Goal: Task Accomplishment & Management: Manage account settings

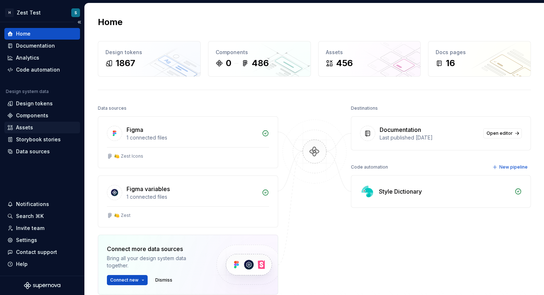
click at [40, 125] on div "Assets" at bounding box center [42, 127] width 70 height 7
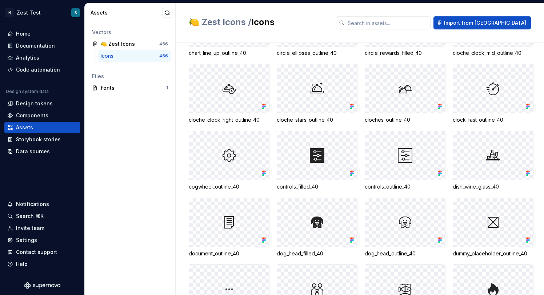
scroll to position [4572, 0]
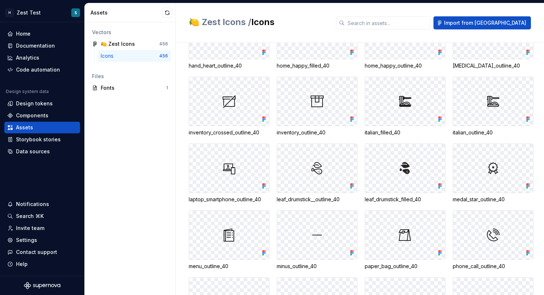
click at [335, 118] on div at bounding box center [317, 101] width 80 height 49
drag, startPoint x: 438, startPoint y: 145, endPoint x: 329, endPoint y: 101, distance: 118.2
click at [329, 101] on div "apple_gauge_outline_40 book_fork_knife_filled_40 book_fork_knife_outline_40 box…" at bounding box center [367, 2] width 356 height 1502
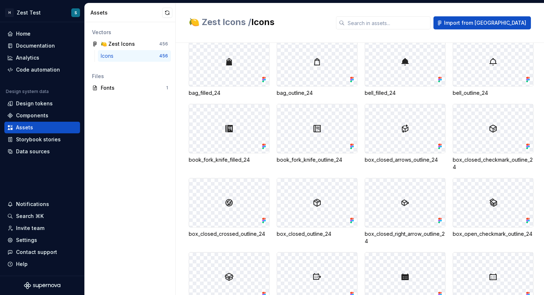
scroll to position [0, 0]
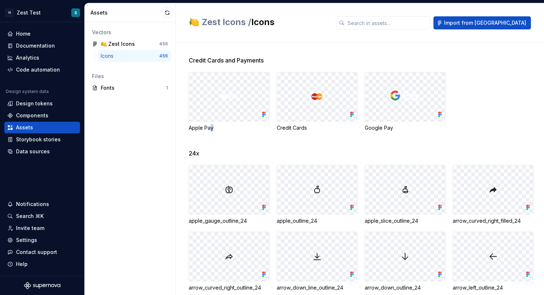
click at [211, 128] on div "Apple Pay" at bounding box center [229, 127] width 81 height 7
click at [303, 140] on div "Credit Cards and Payments Apple Pay Credit Cards Google Pay" at bounding box center [367, 102] width 356 height 93
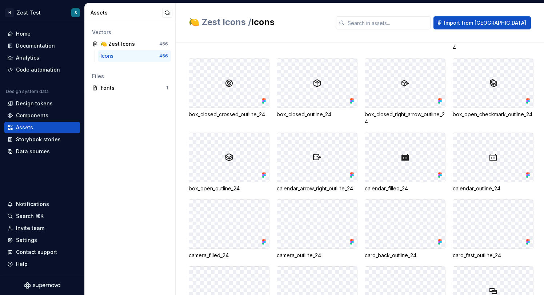
scroll to position [418, 0]
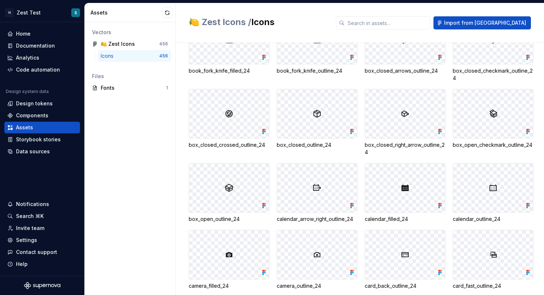
click at [161, 57] on div "456" at bounding box center [163, 56] width 9 height 6
click at [136, 54] on div "Icons" at bounding box center [130, 55] width 59 height 7
click at [144, 49] on div "🍋 Zest Icons 456" at bounding box center [130, 44] width 82 height 12
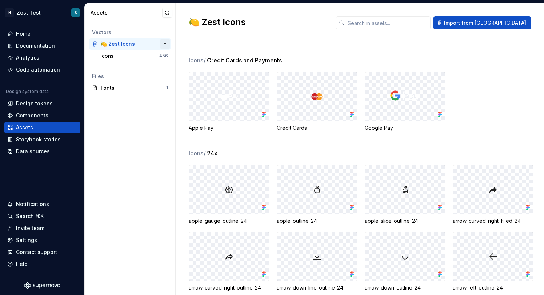
click at [165, 45] on button "button" at bounding box center [165, 44] width 10 height 10
click at [150, 45] on div "🍋 Zest Icons" at bounding box center [128, 43] width 54 height 7
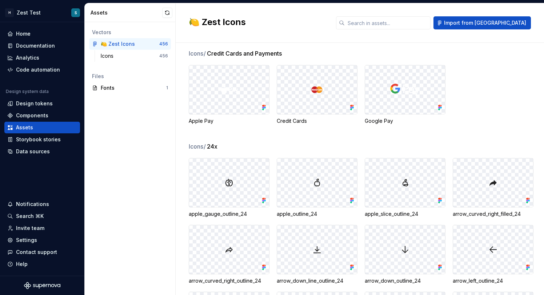
click at [219, 181] on div at bounding box center [229, 183] width 80 height 49
click at [261, 209] on div "apple_gauge_outline_24" at bounding box center [229, 188] width 81 height 60
click at [243, 210] on div "apple_gauge_outline_24" at bounding box center [229, 188] width 81 height 60
click at [242, 217] on div "apple_gauge_outline_24" at bounding box center [229, 214] width 81 height 7
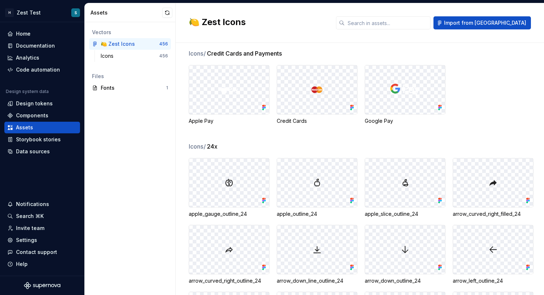
click at [254, 197] on div at bounding box center [229, 183] width 80 height 49
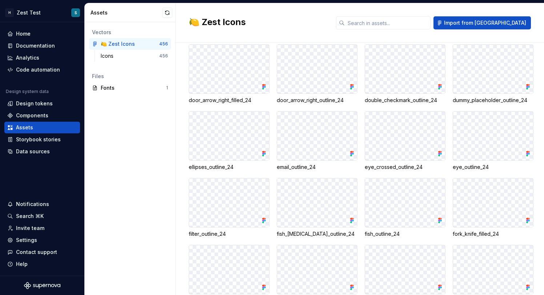
scroll to position [1987, 0]
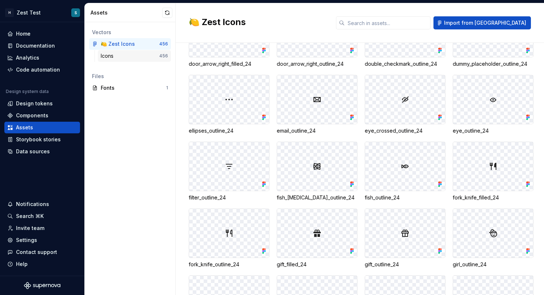
click at [163, 58] on div "456" at bounding box center [163, 56] width 9 height 6
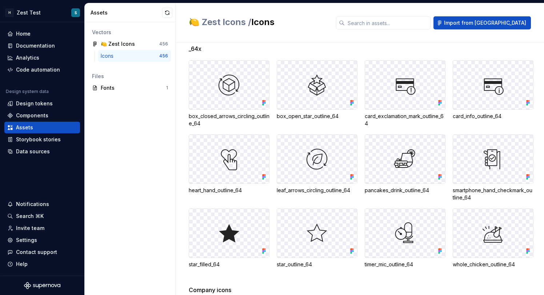
scroll to position [7907, 0]
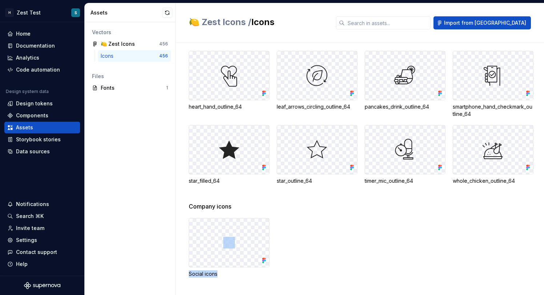
drag, startPoint x: 294, startPoint y: 283, endPoint x: 212, endPoint y: 215, distance: 106.5
click at [212, 215] on div "Company icons Social icons" at bounding box center [367, 248] width 356 height 93
click at [254, 159] on div at bounding box center [229, 150] width 80 height 49
click at [264, 166] on icon at bounding box center [263, 166] width 2 height 2
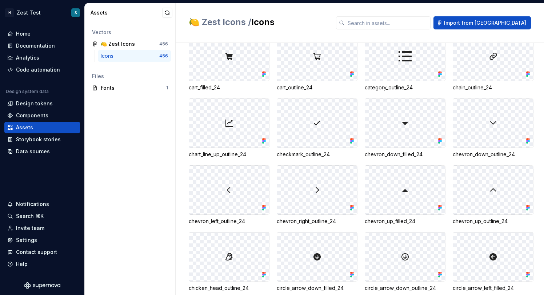
scroll to position [680, 0]
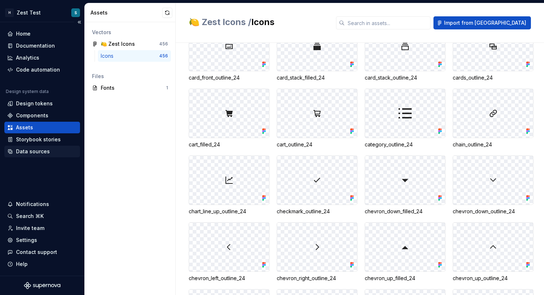
click at [40, 149] on div "Data sources" at bounding box center [33, 151] width 34 height 7
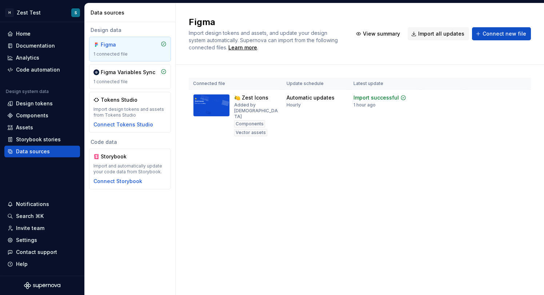
click at [126, 47] on div "Figma" at bounding box center [118, 44] width 35 height 7
click at [522, 97] on html "H Zest Test S Home Documentation Analytics Code automation Design system data D…" at bounding box center [272, 147] width 544 height 295
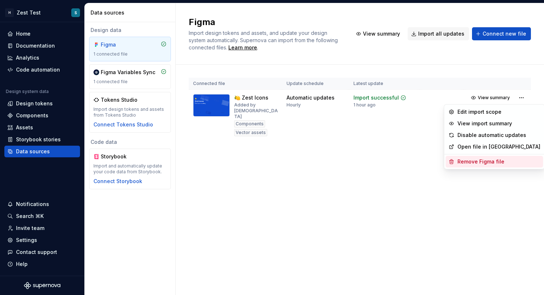
click at [493, 162] on div "Remove Figma file" at bounding box center [499, 161] width 83 height 7
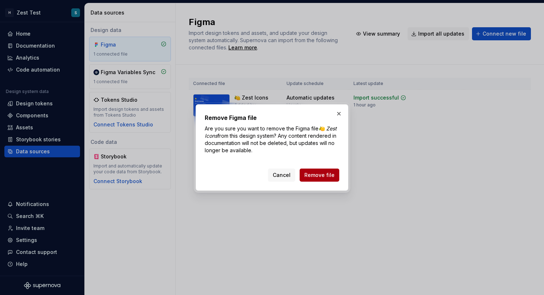
click at [323, 173] on span "Remove file" at bounding box center [320, 175] width 30 height 7
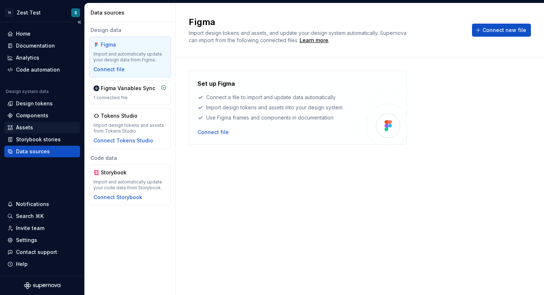
click at [41, 123] on div "Assets" at bounding box center [42, 128] width 76 height 12
